Goal: Task Accomplishment & Management: Use online tool/utility

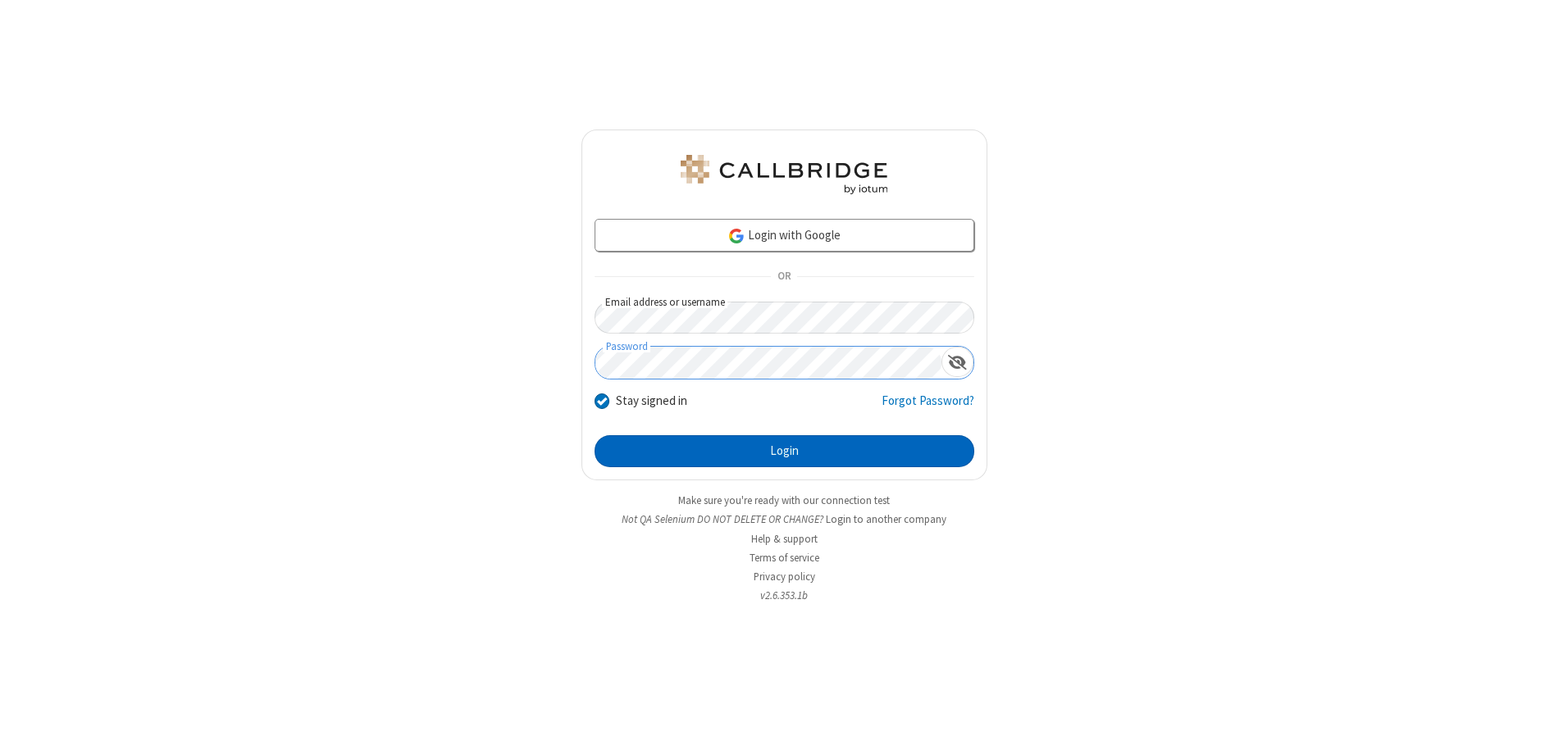
click at [784, 451] on button "Login" at bounding box center [784, 452] width 379 height 33
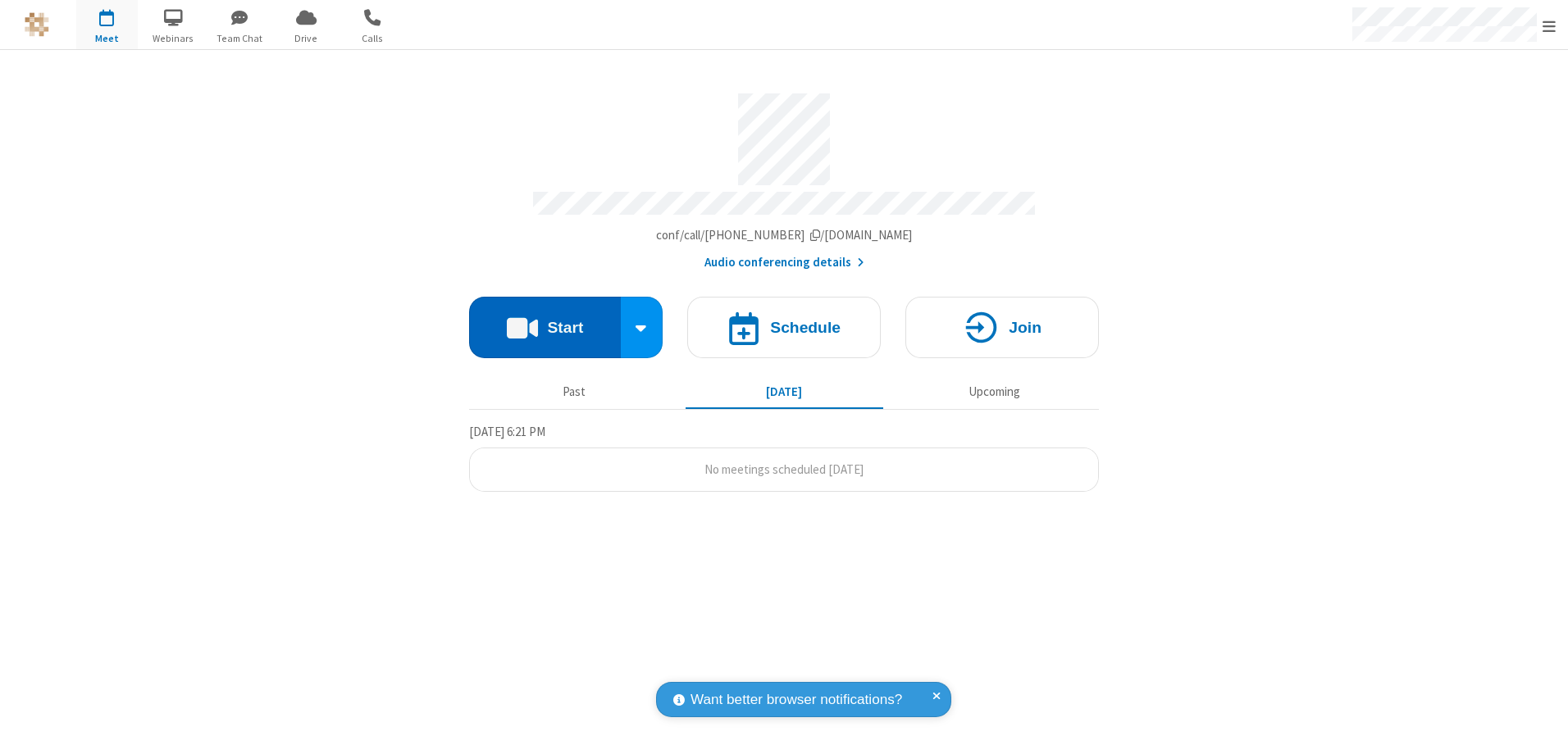
click at [544, 321] on button "Start" at bounding box center [545, 327] width 151 height 61
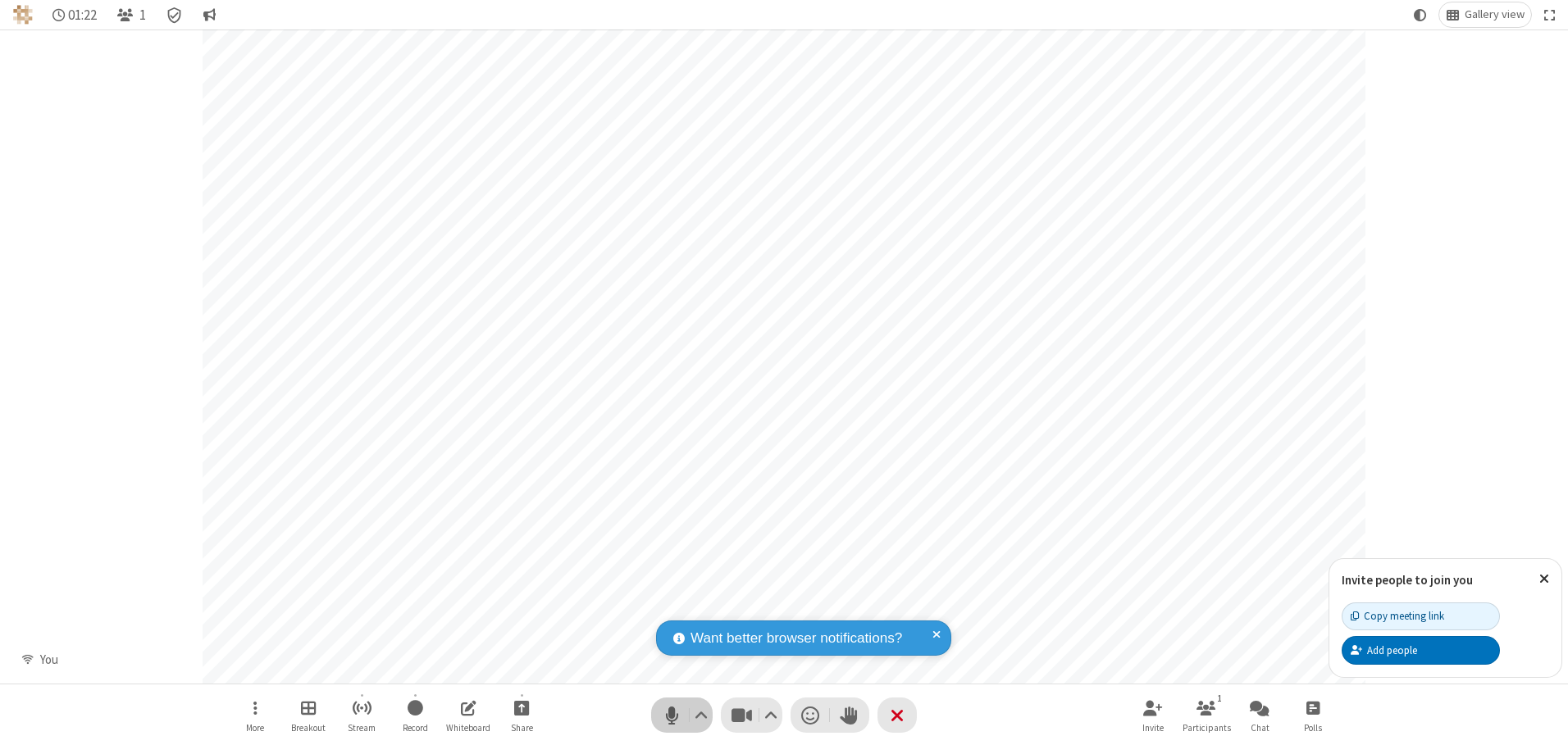
click at [672, 715] on span "Mute (Alt+A)" at bounding box center [671, 716] width 24 height 24
click at [672, 715] on span "Unmute (Alt+A)" at bounding box center [671, 716] width 24 height 24
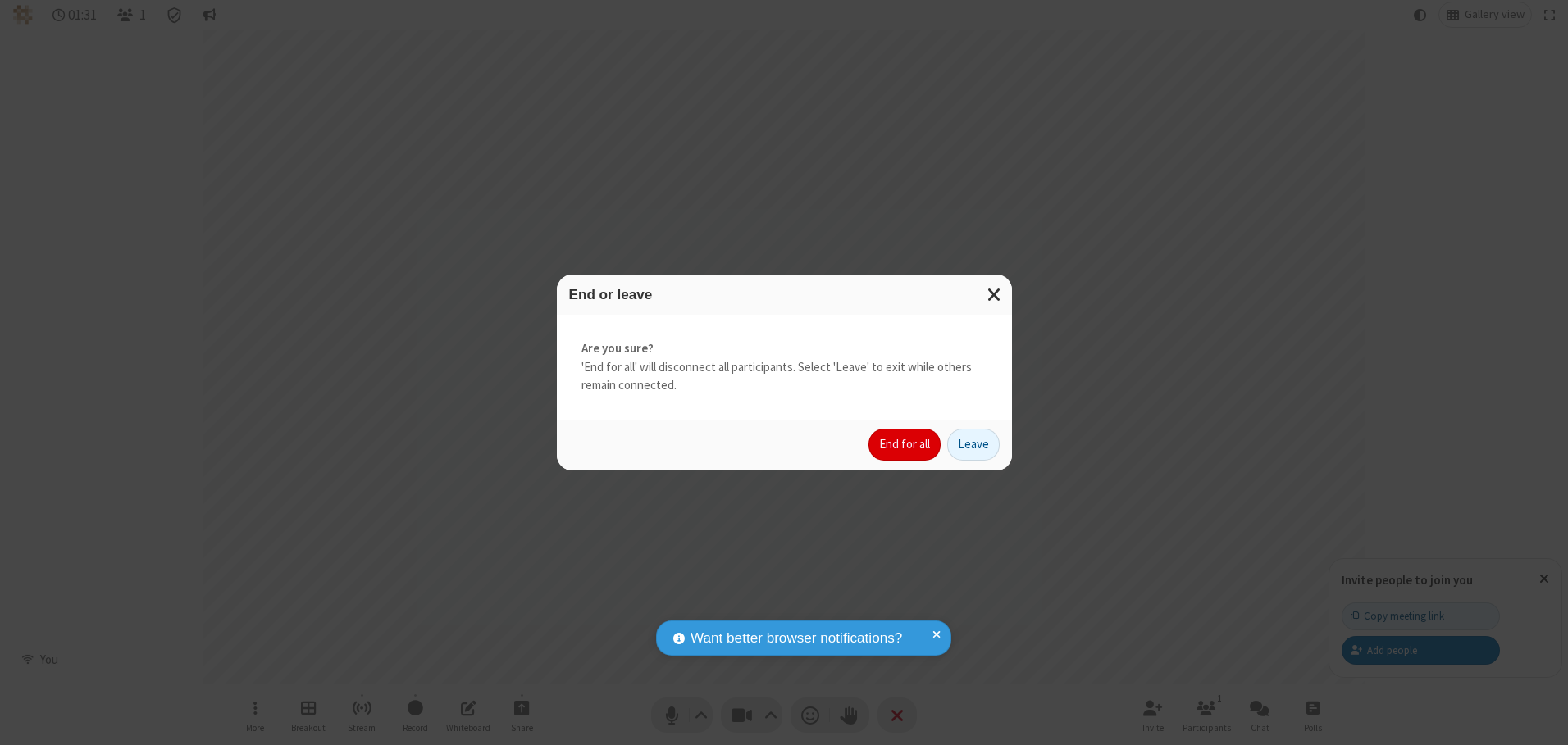
click at [906, 445] on button "End for all" at bounding box center [905, 445] width 72 height 33
